Goal: Information Seeking & Learning: Learn about a topic

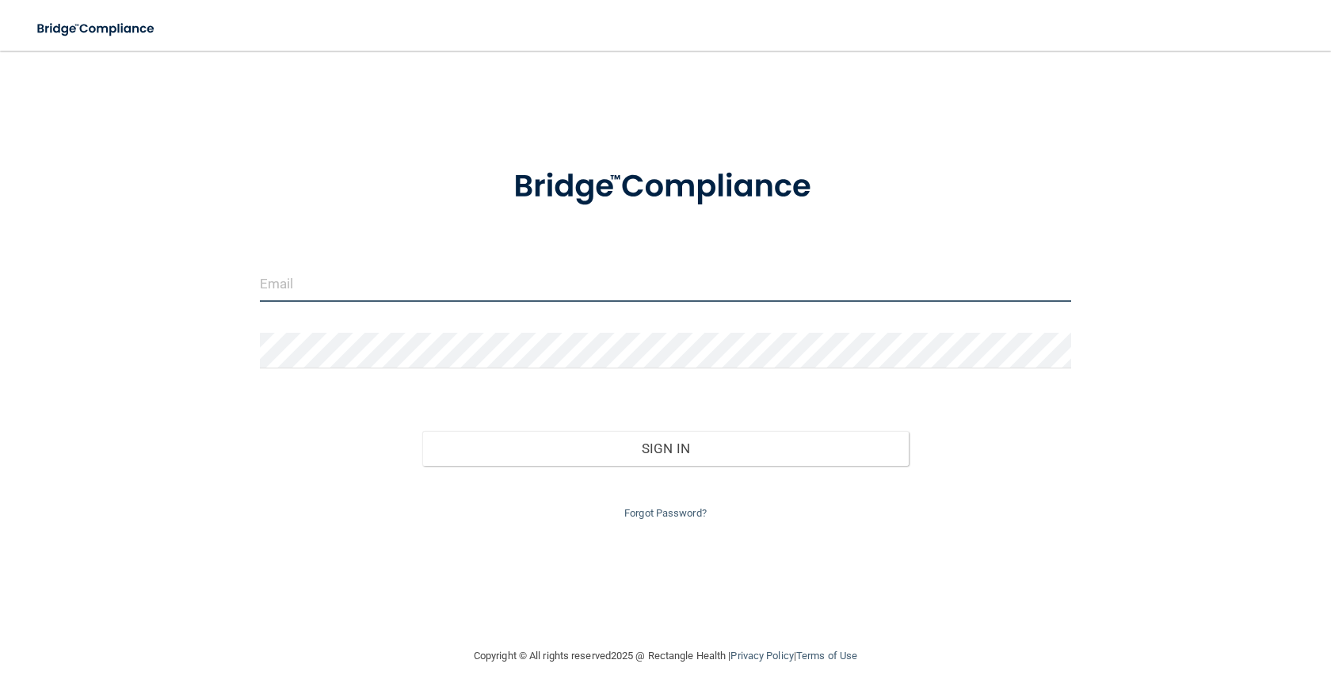
click at [371, 284] on input "email" at bounding box center [665, 284] width 811 height 36
type input "[EMAIL_ADDRESS][DOMAIN_NAME]"
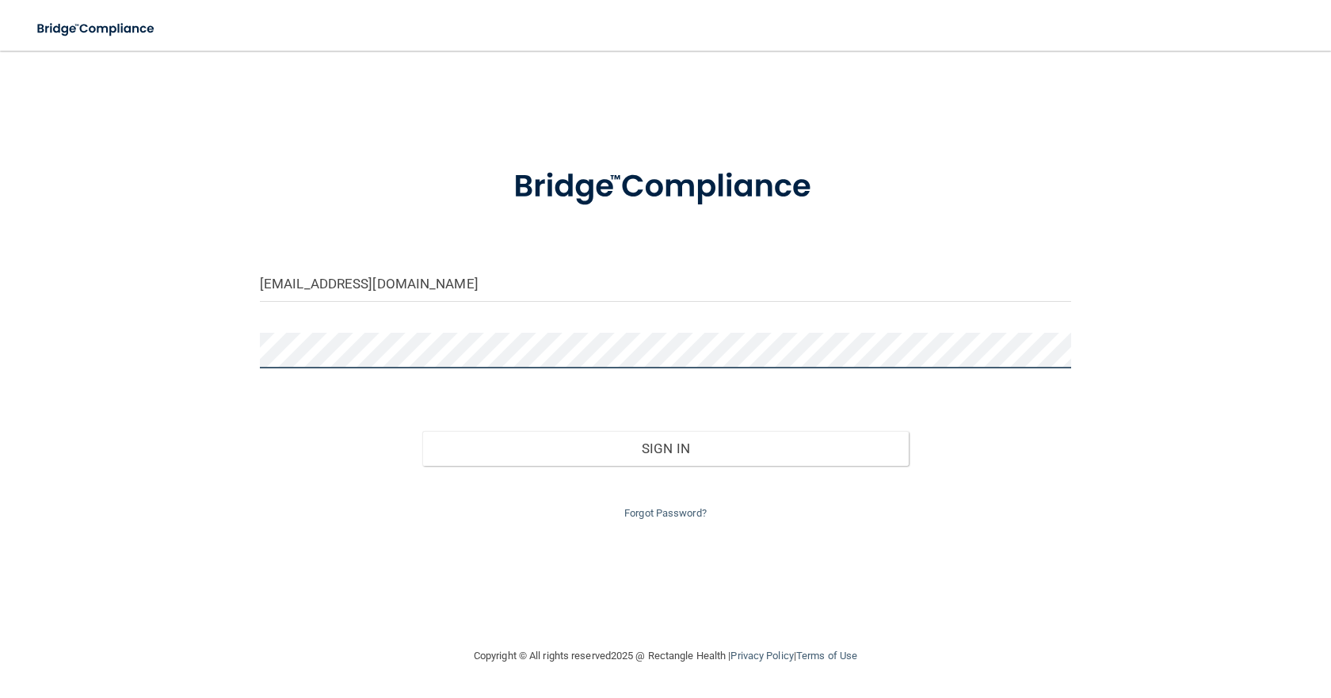
click at [422, 431] on button "Sign In" at bounding box center [665, 448] width 487 height 35
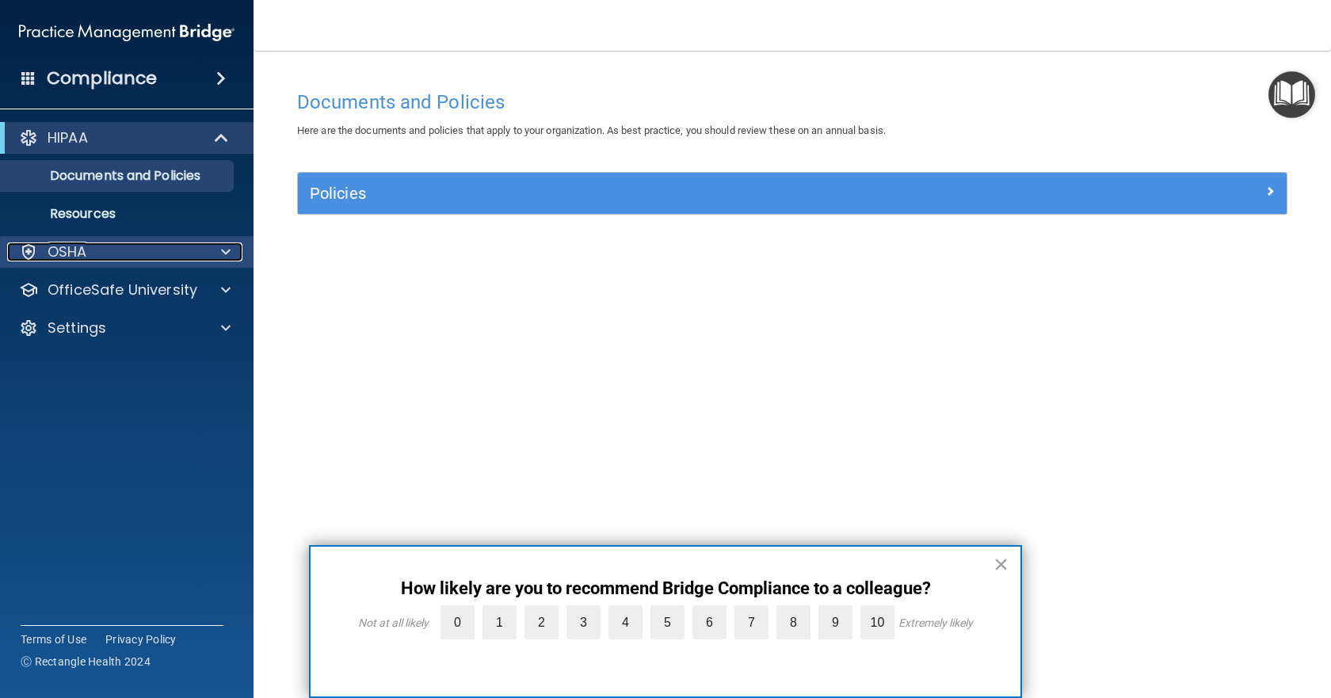
click at [113, 257] on div "OSHA" at bounding box center [105, 251] width 197 height 19
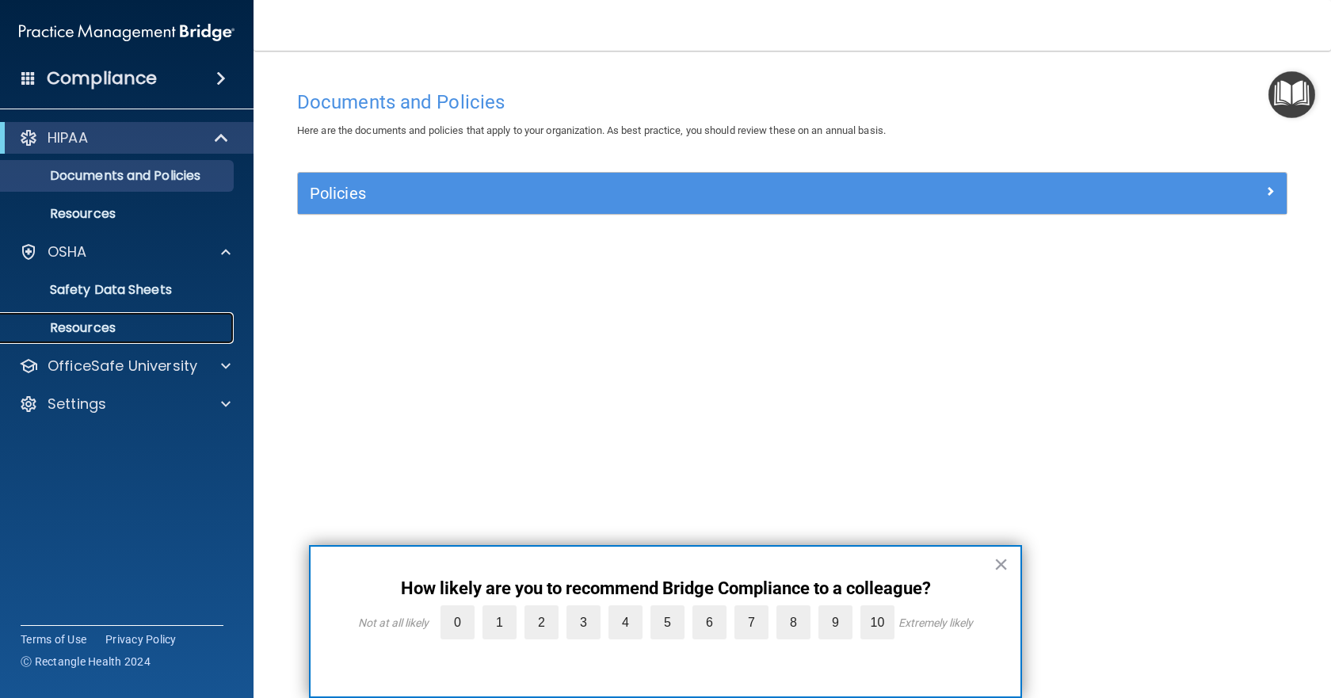
click at [109, 323] on p "Resources" at bounding box center [118, 328] width 216 height 16
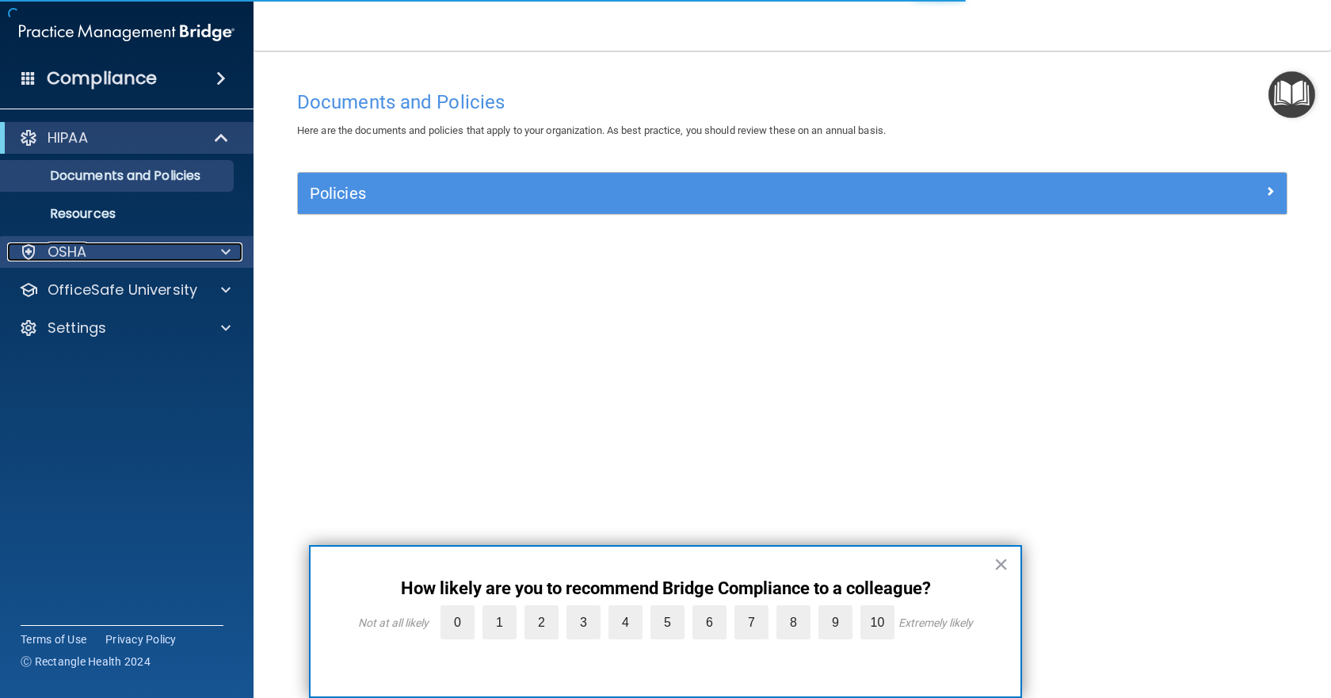
click at [179, 252] on div "OSHA" at bounding box center [105, 251] width 197 height 19
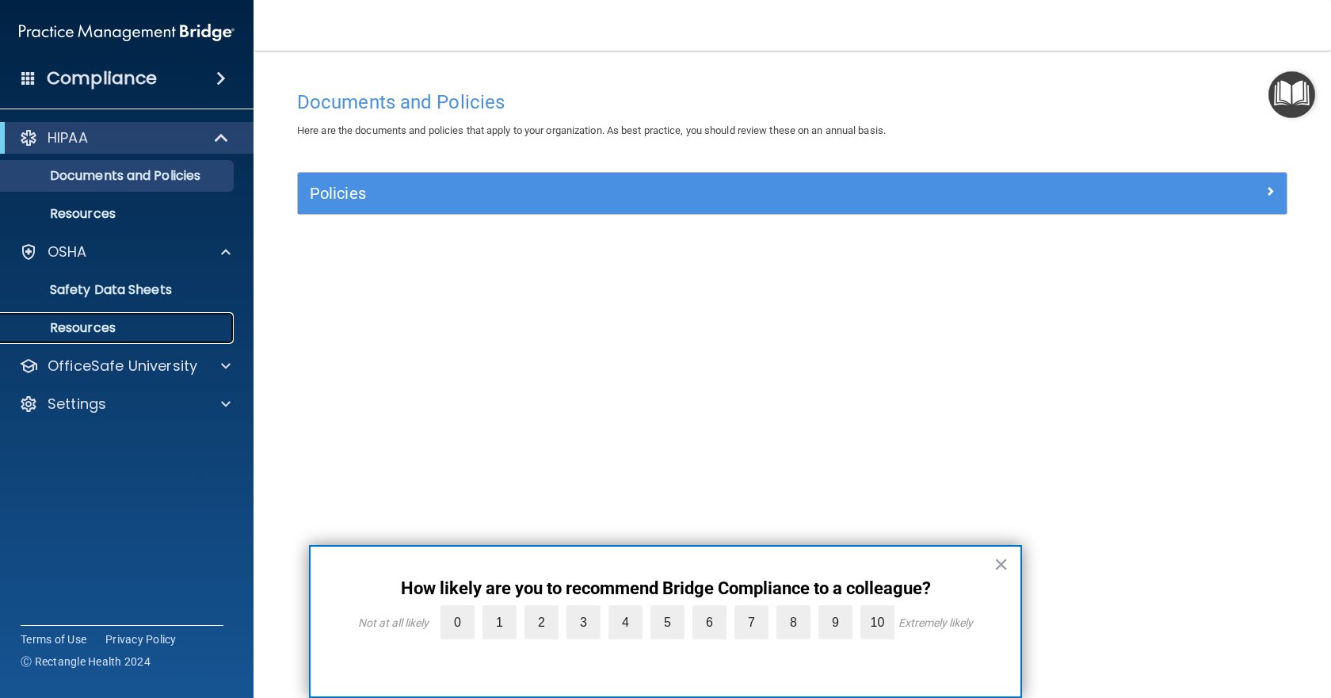
click at [102, 326] on p "Resources" at bounding box center [118, 328] width 216 height 16
